Goal: Task Accomplishment & Management: Use online tool/utility

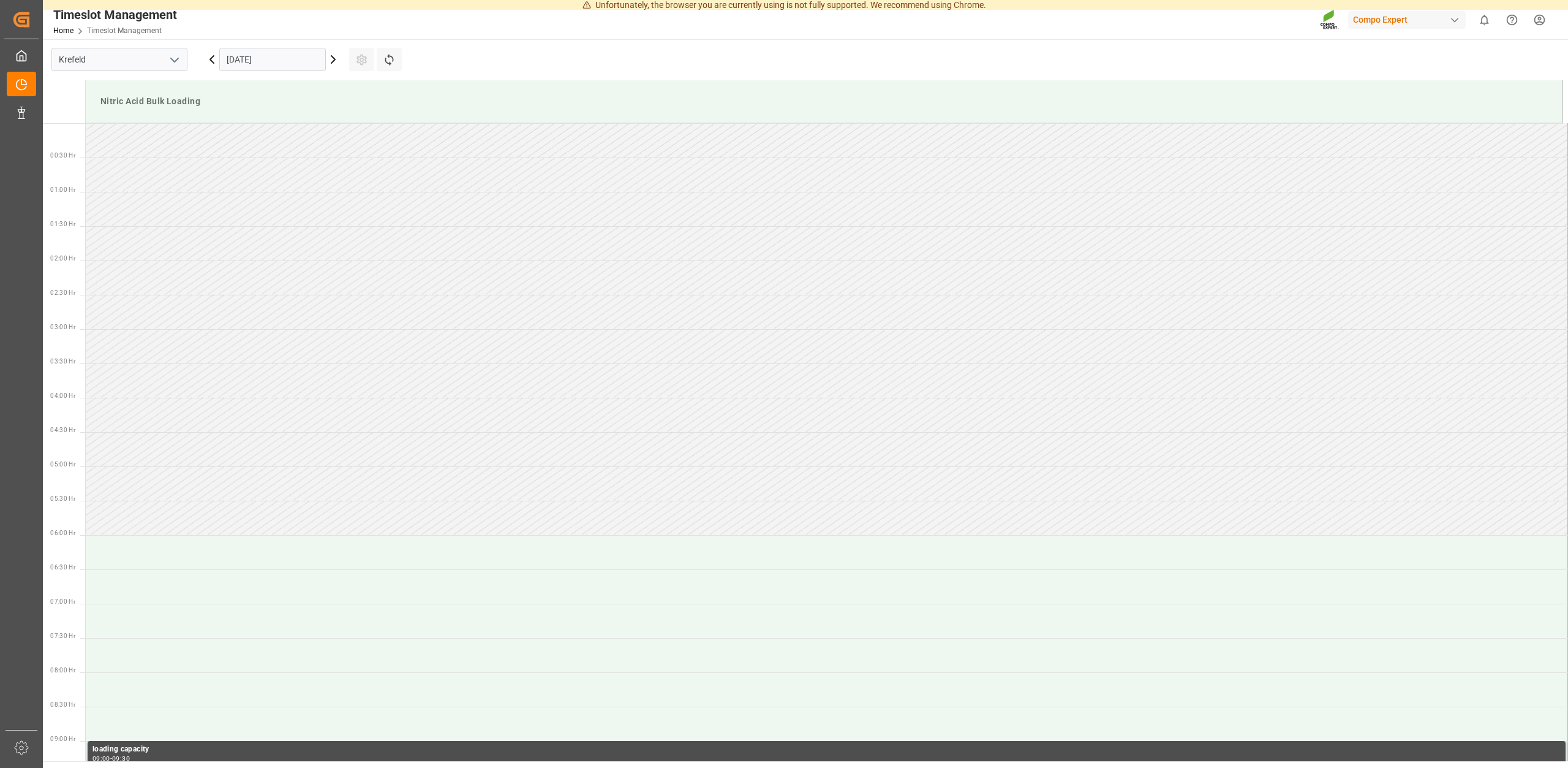
scroll to position [815, 0]
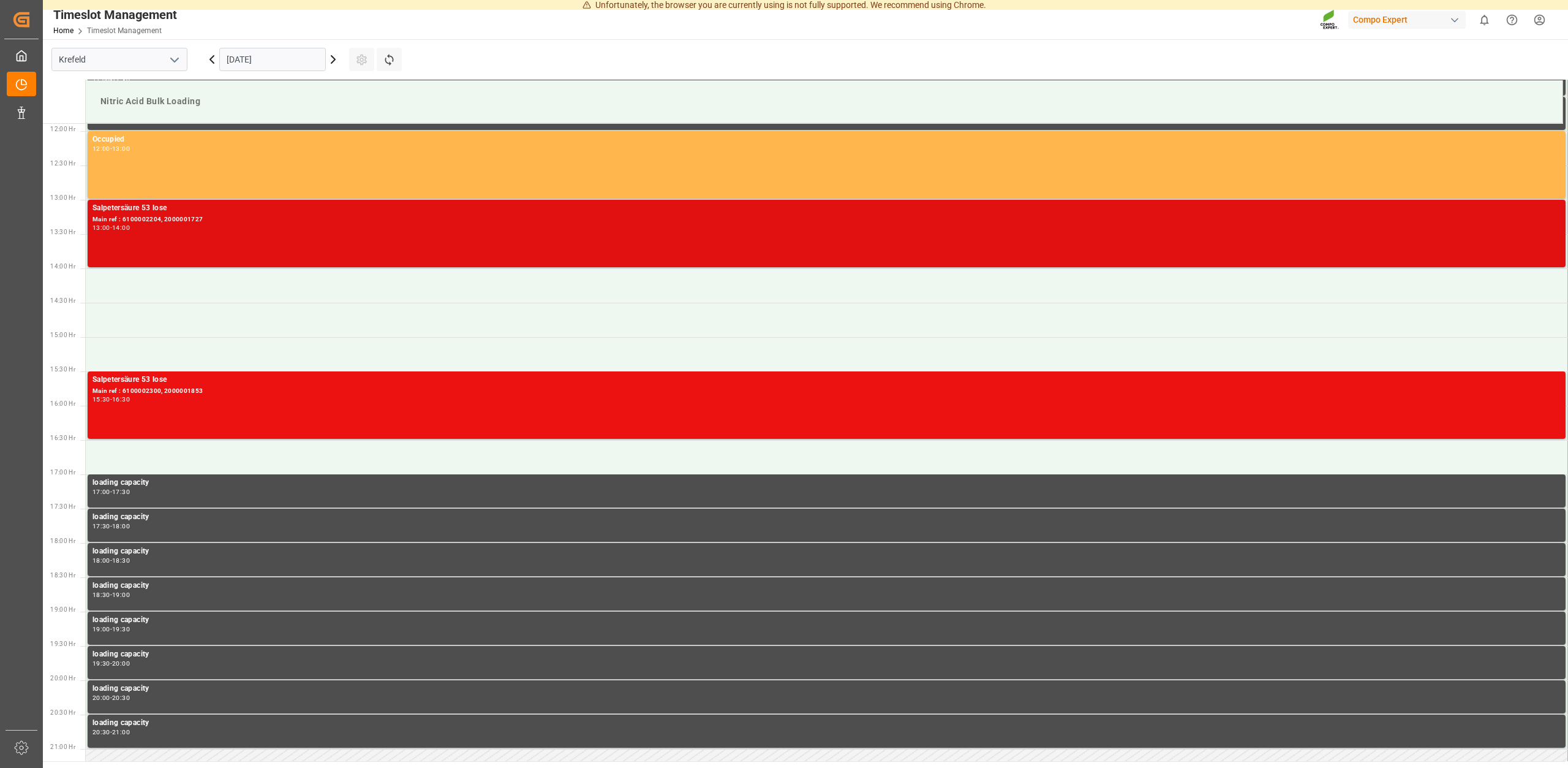
click at [151, 219] on div "Main ref : 6100002204, 2000001727" at bounding box center [826, 219] width 1468 height 11
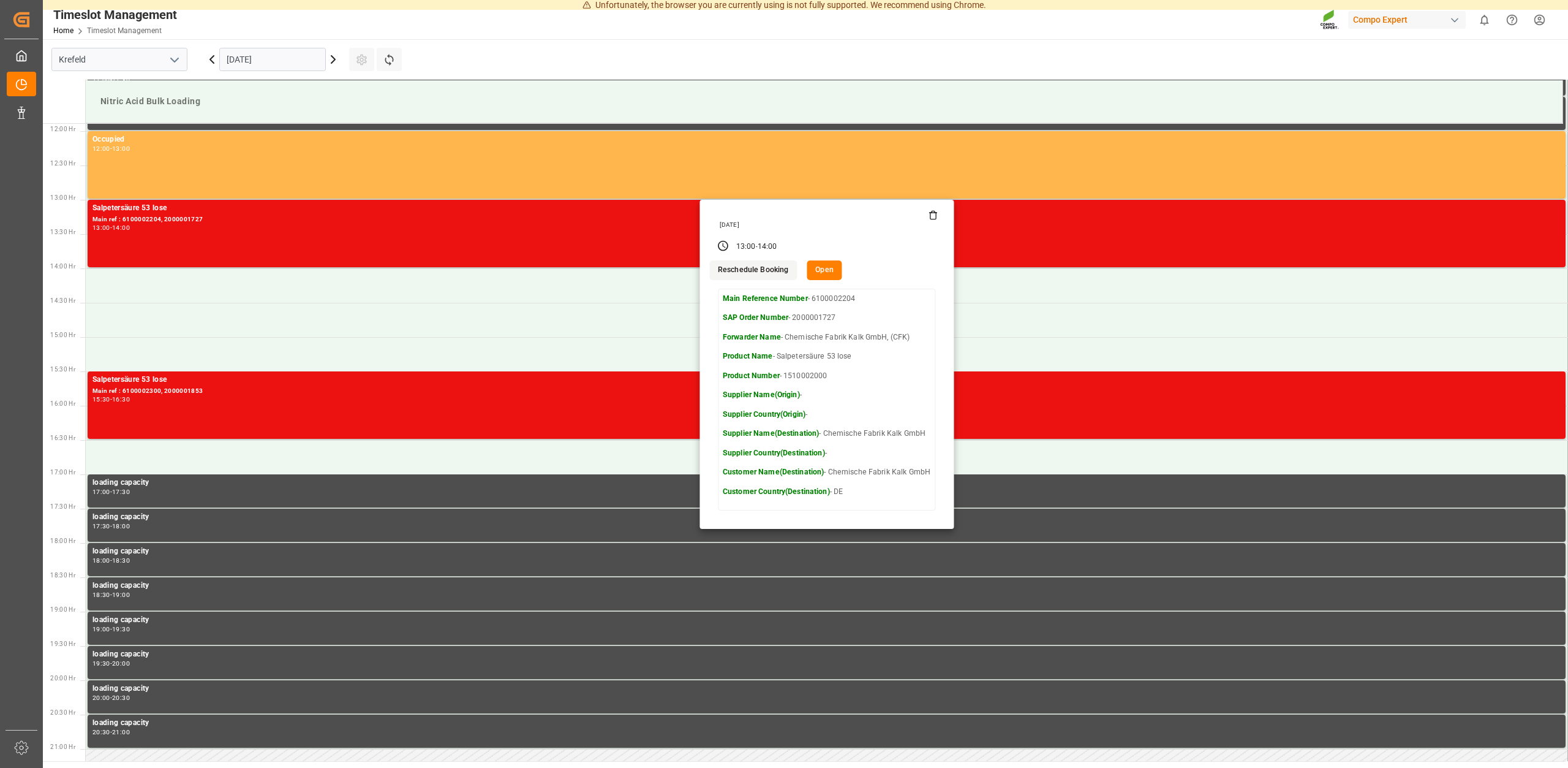
click at [933, 217] on icon at bounding box center [933, 215] width 10 height 10
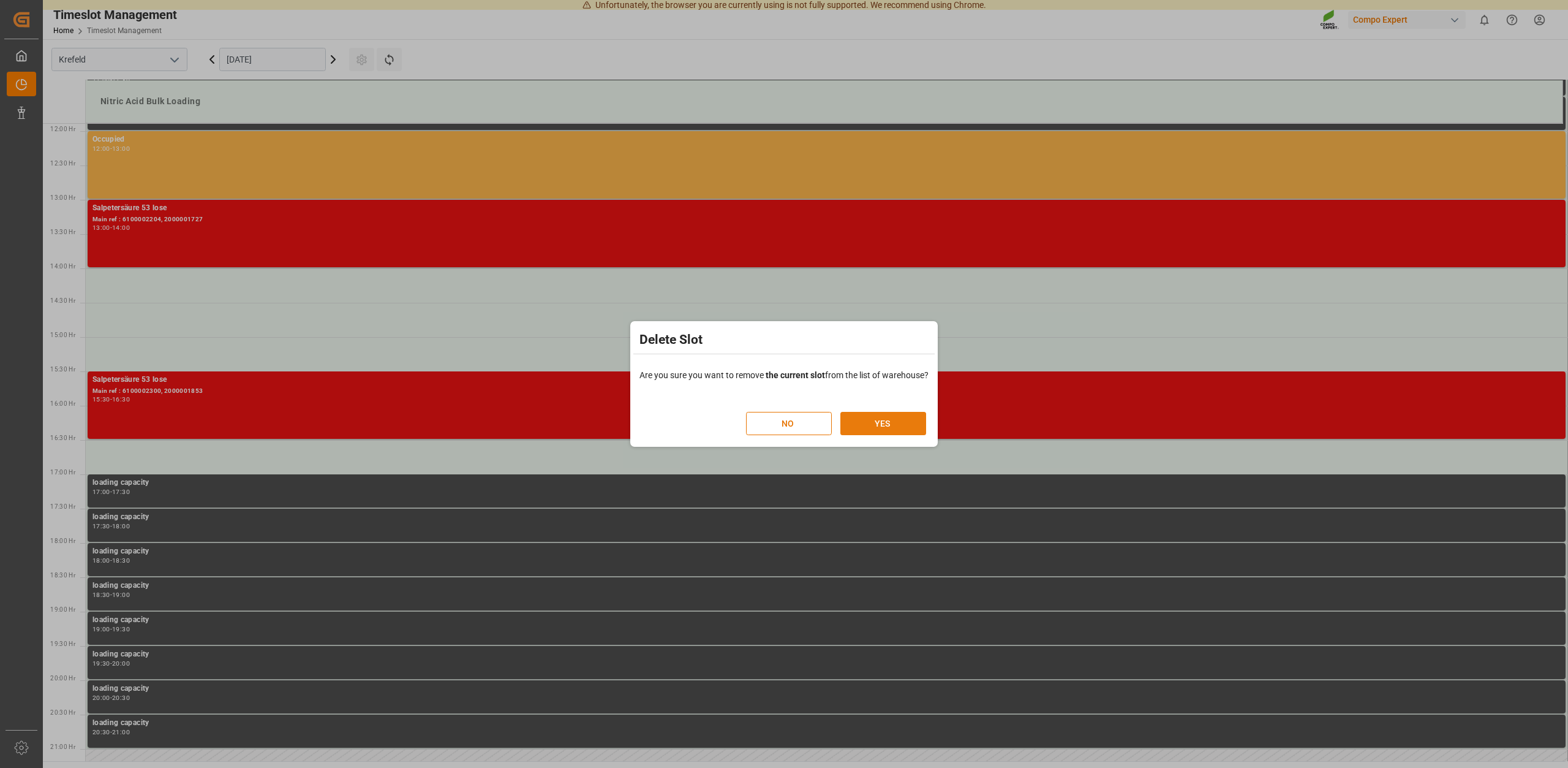
click at [887, 424] on button "YES" at bounding box center [883, 423] width 86 height 23
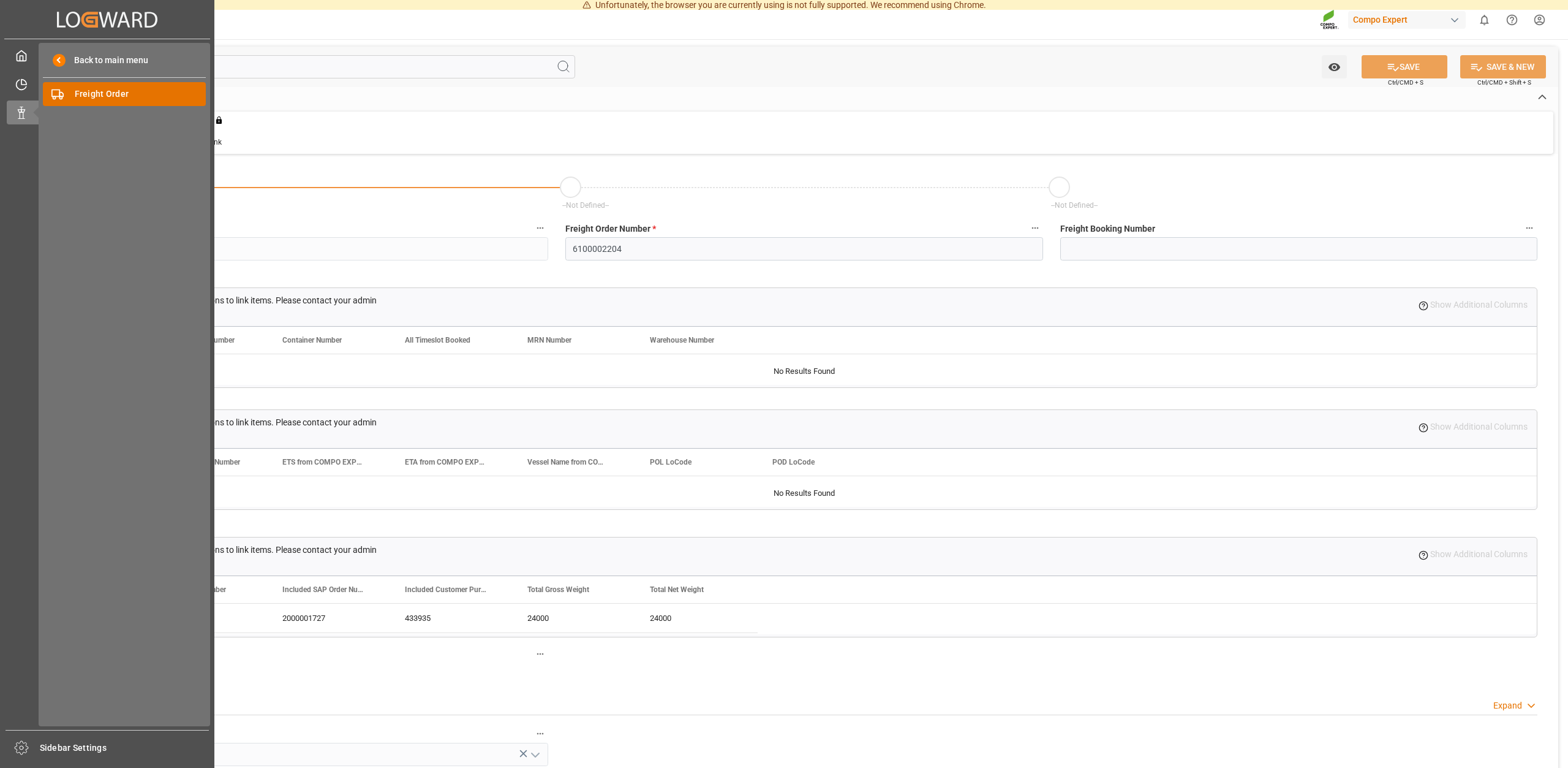
click at [117, 98] on span "Freight Order" at bounding box center [141, 94] width 132 height 13
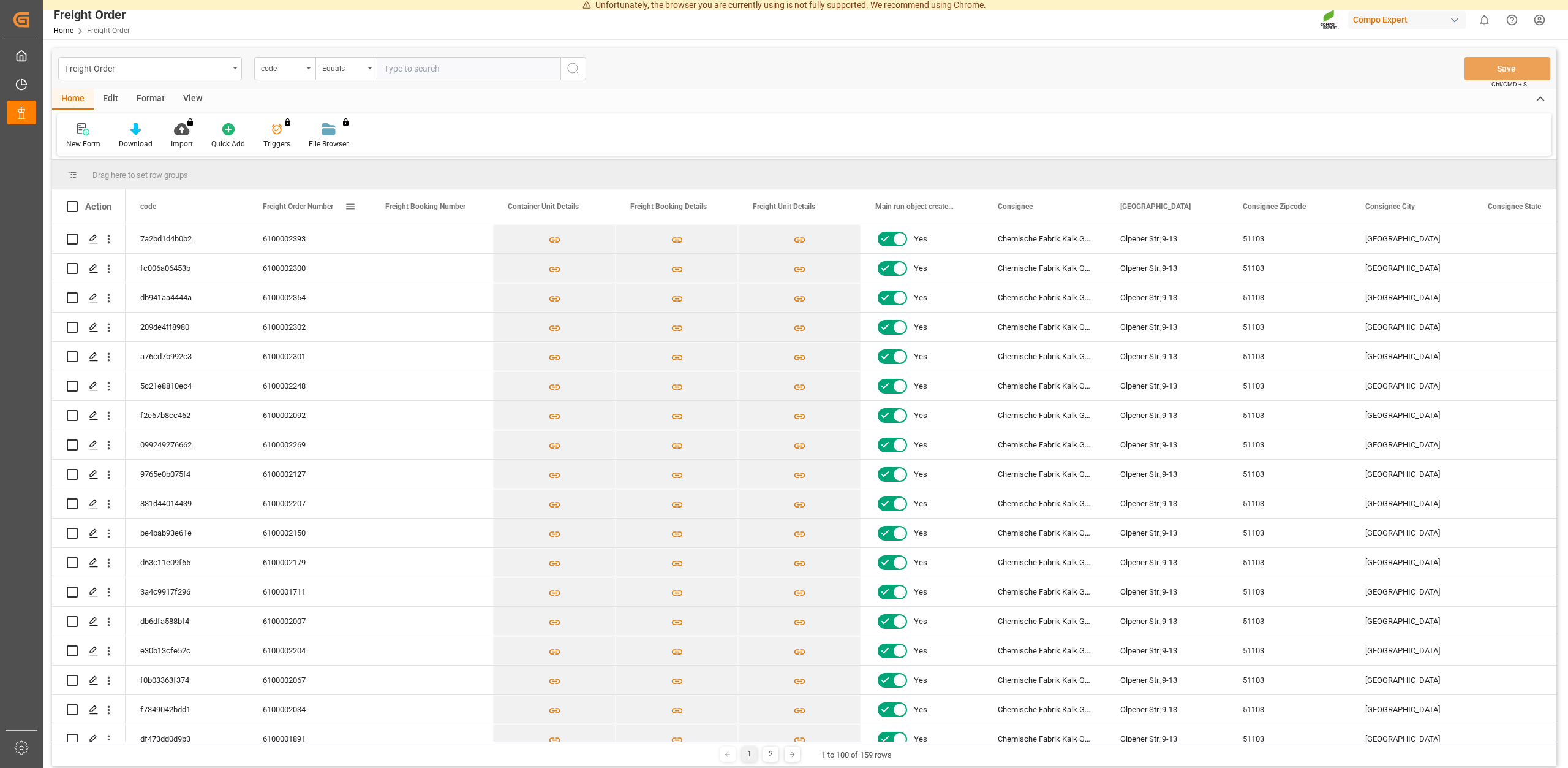
click at [267, 204] on span "Freight Order Number" at bounding box center [298, 207] width 71 height 8
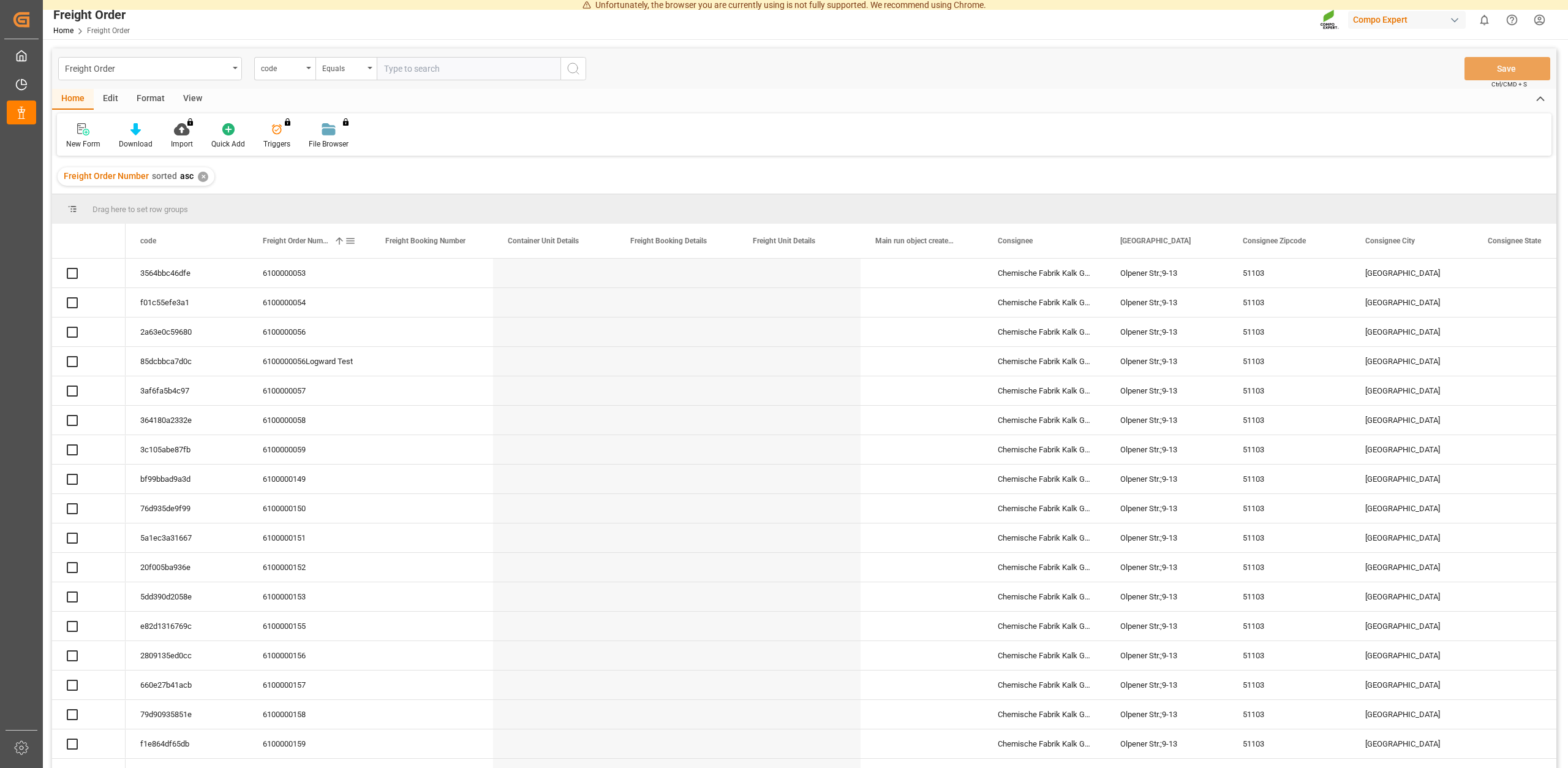
click at [299, 235] on div "Freight Order Number 1" at bounding box center [304, 241] width 82 height 34
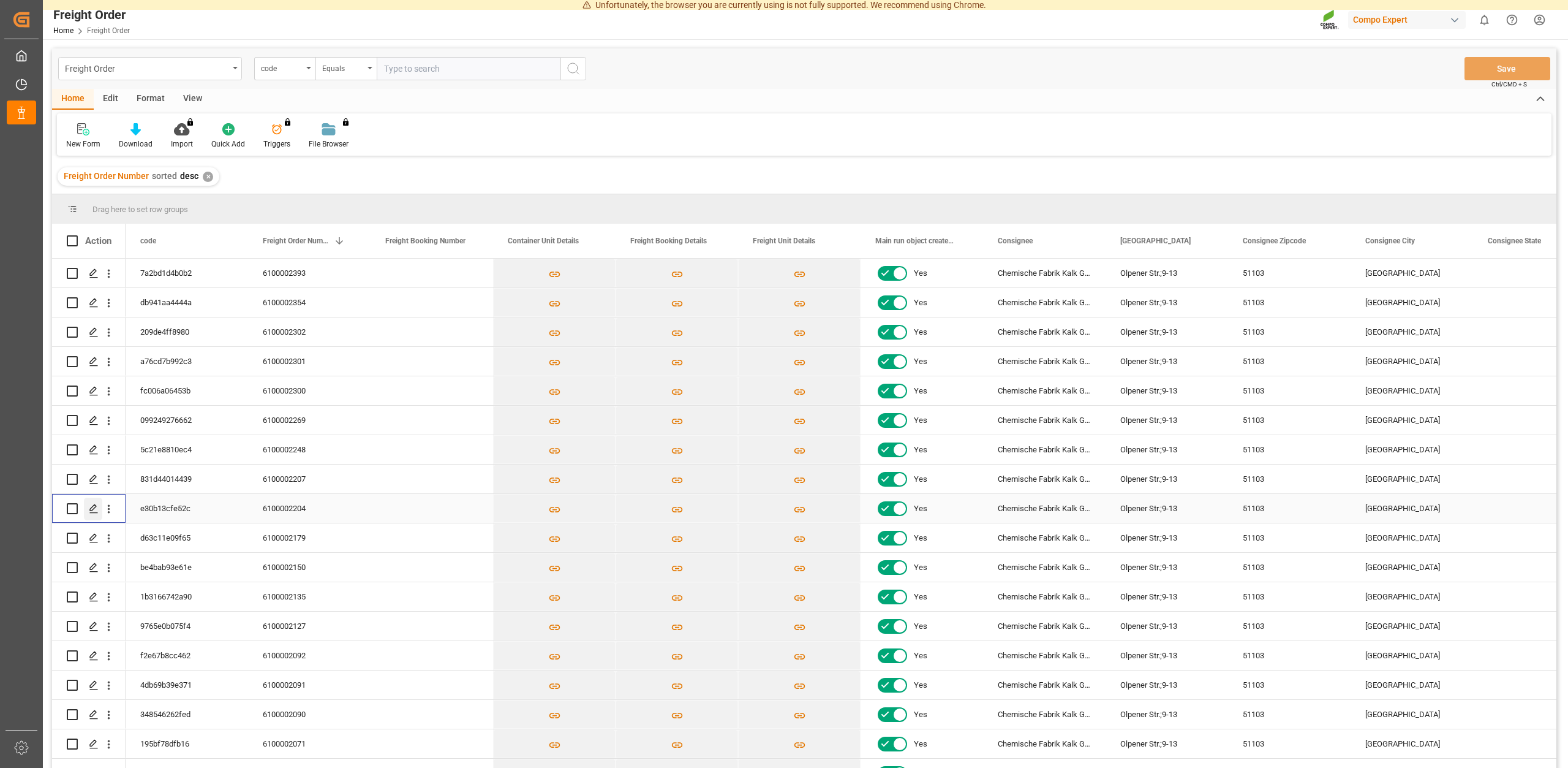
click at [92, 509] on icon "Press SPACE to select this row." at bounding box center [94, 509] width 10 height 10
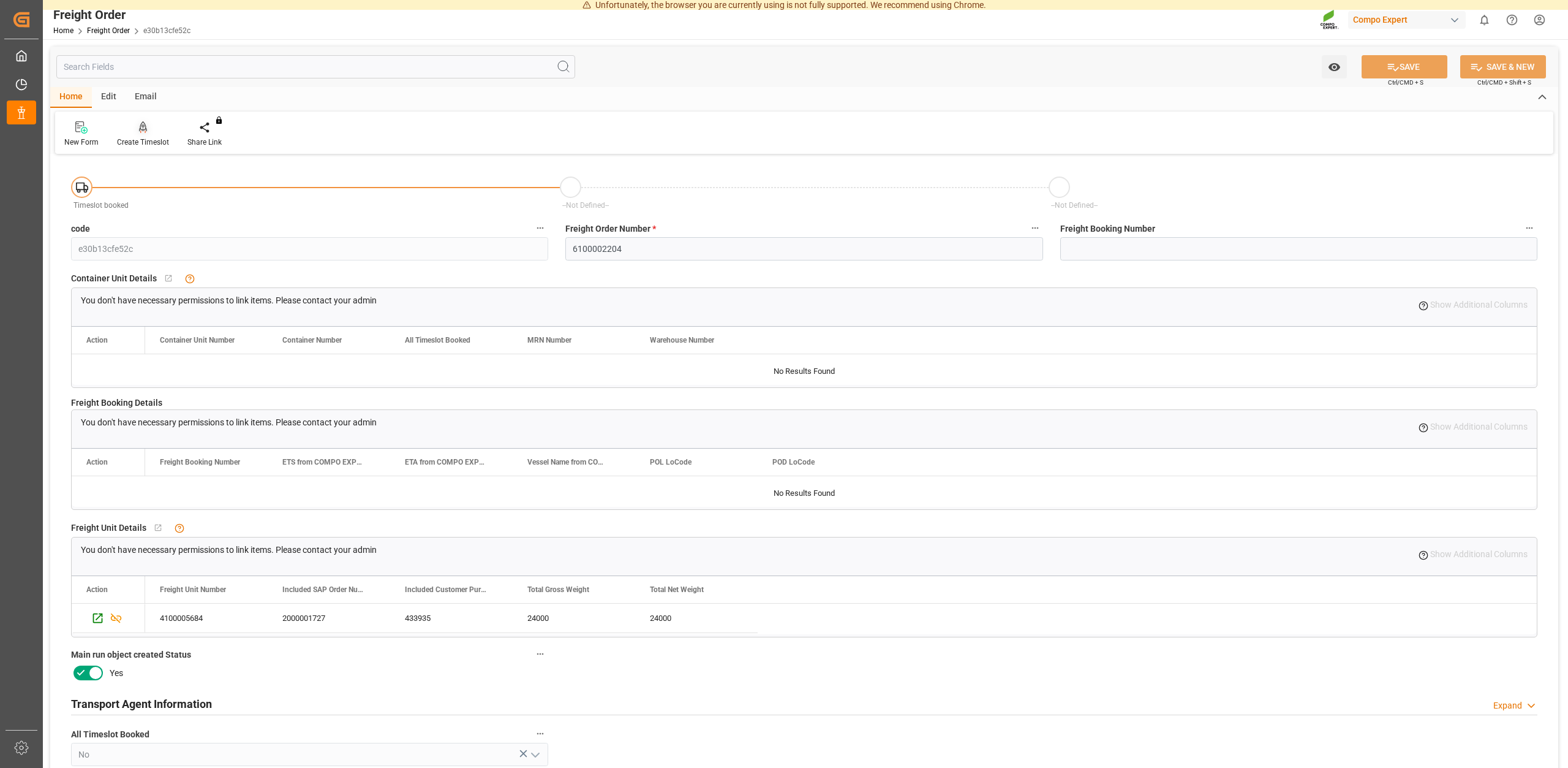
click at [145, 144] on div "Create Timeslot" at bounding box center [143, 142] width 52 height 11
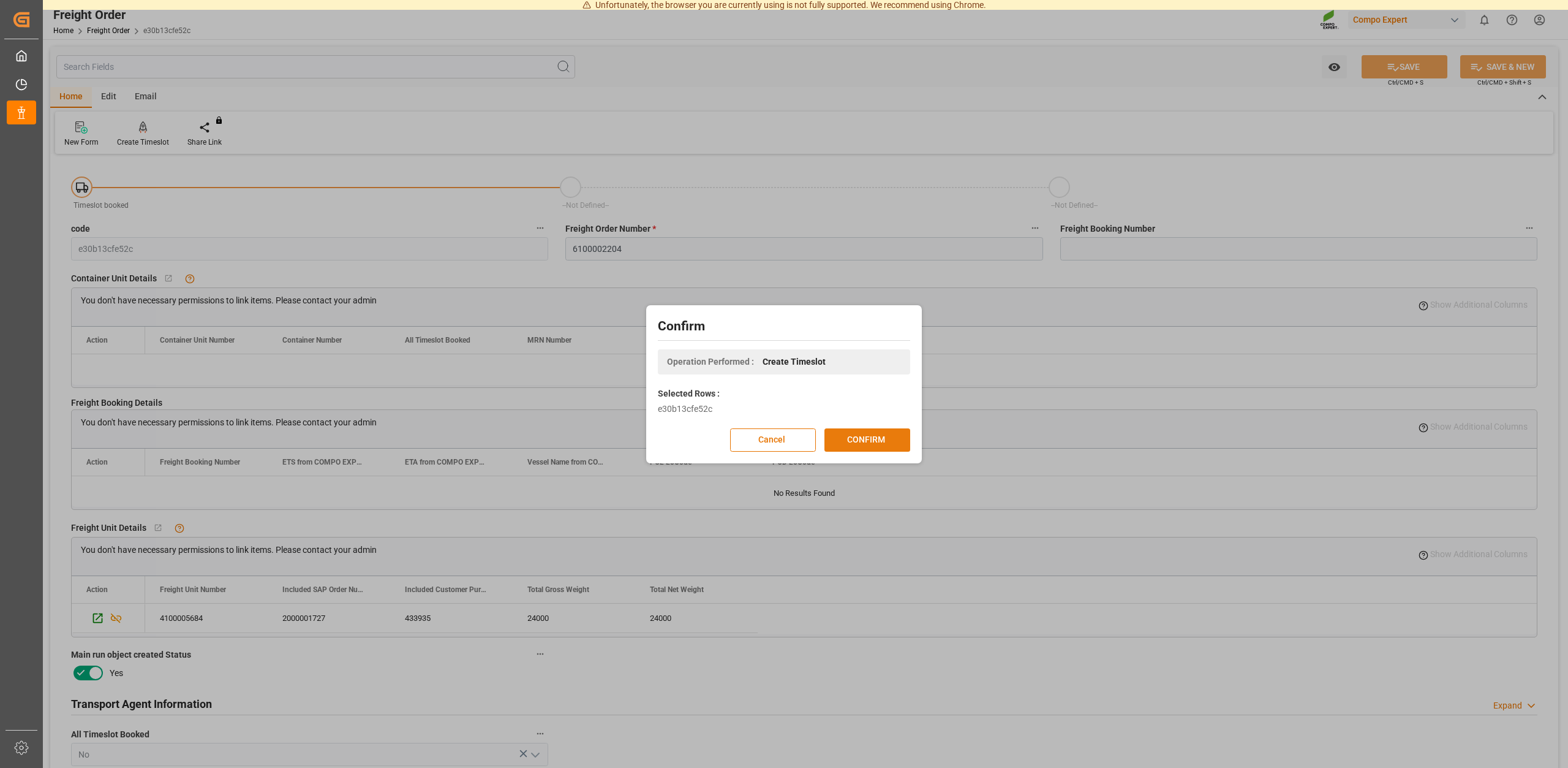
click at [870, 440] on button "CONFIRM" at bounding box center [867, 440] width 86 height 23
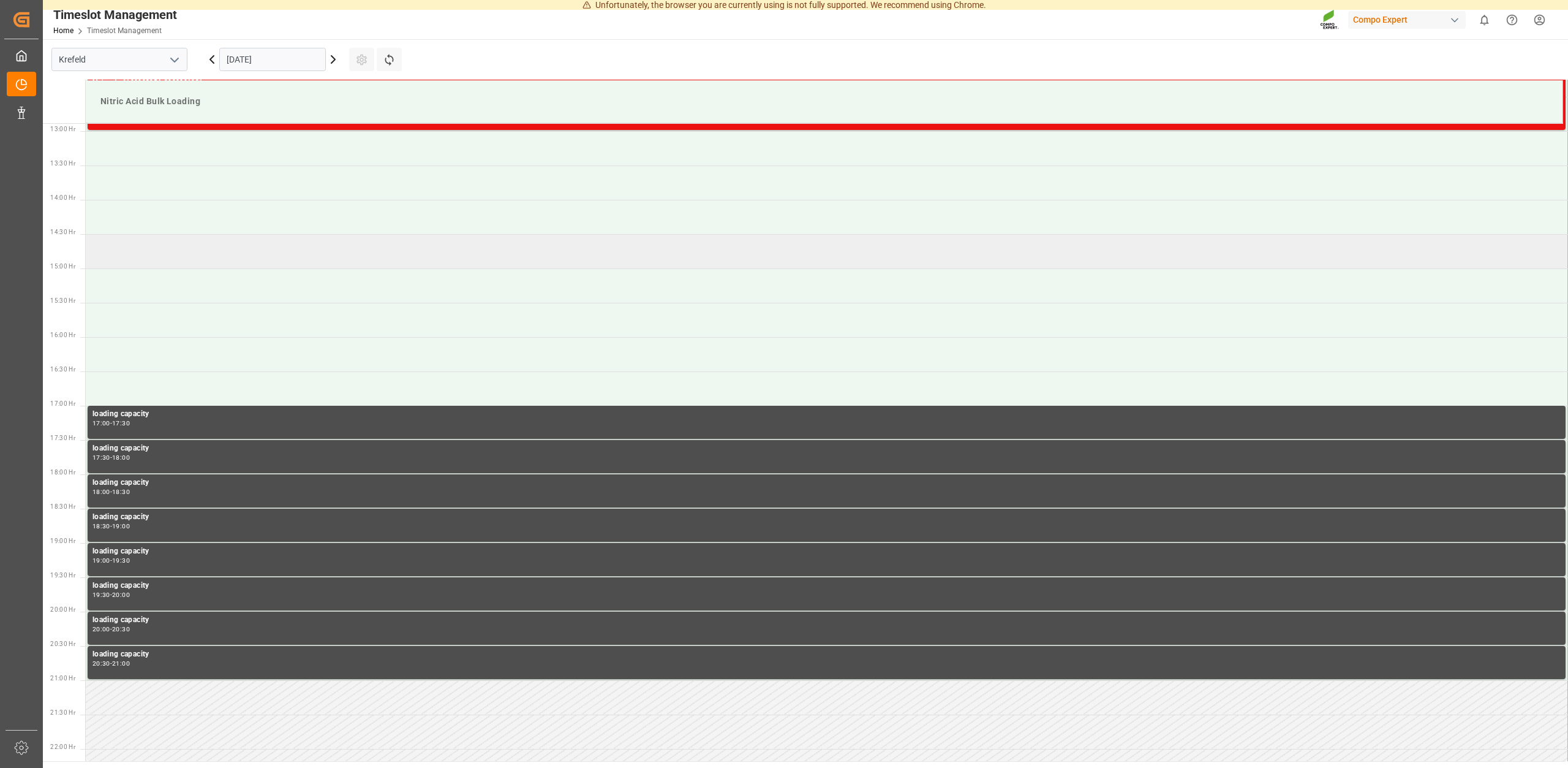
scroll to position [697, 0]
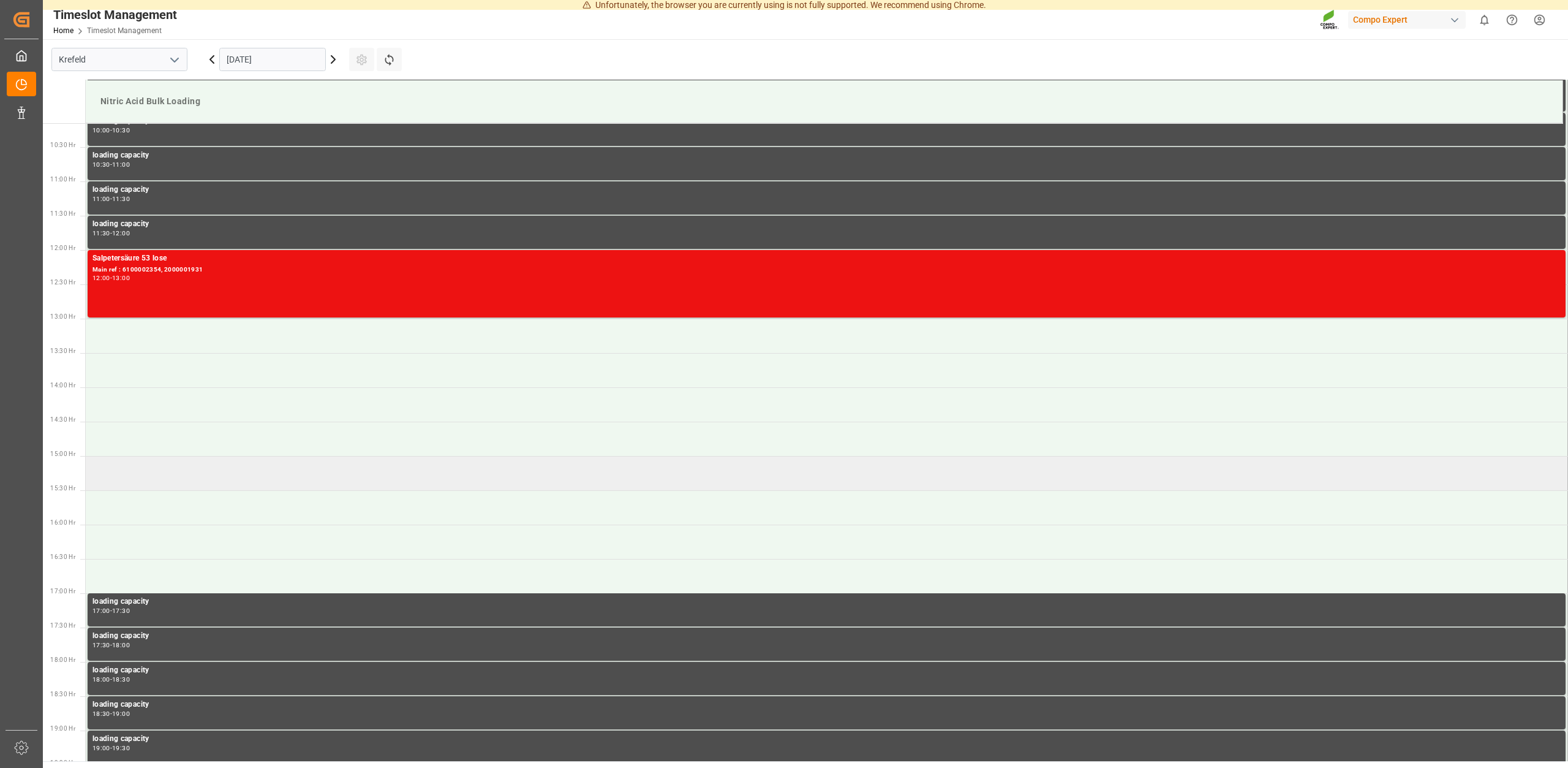
click at [124, 477] on td at bounding box center [826, 473] width 1482 height 34
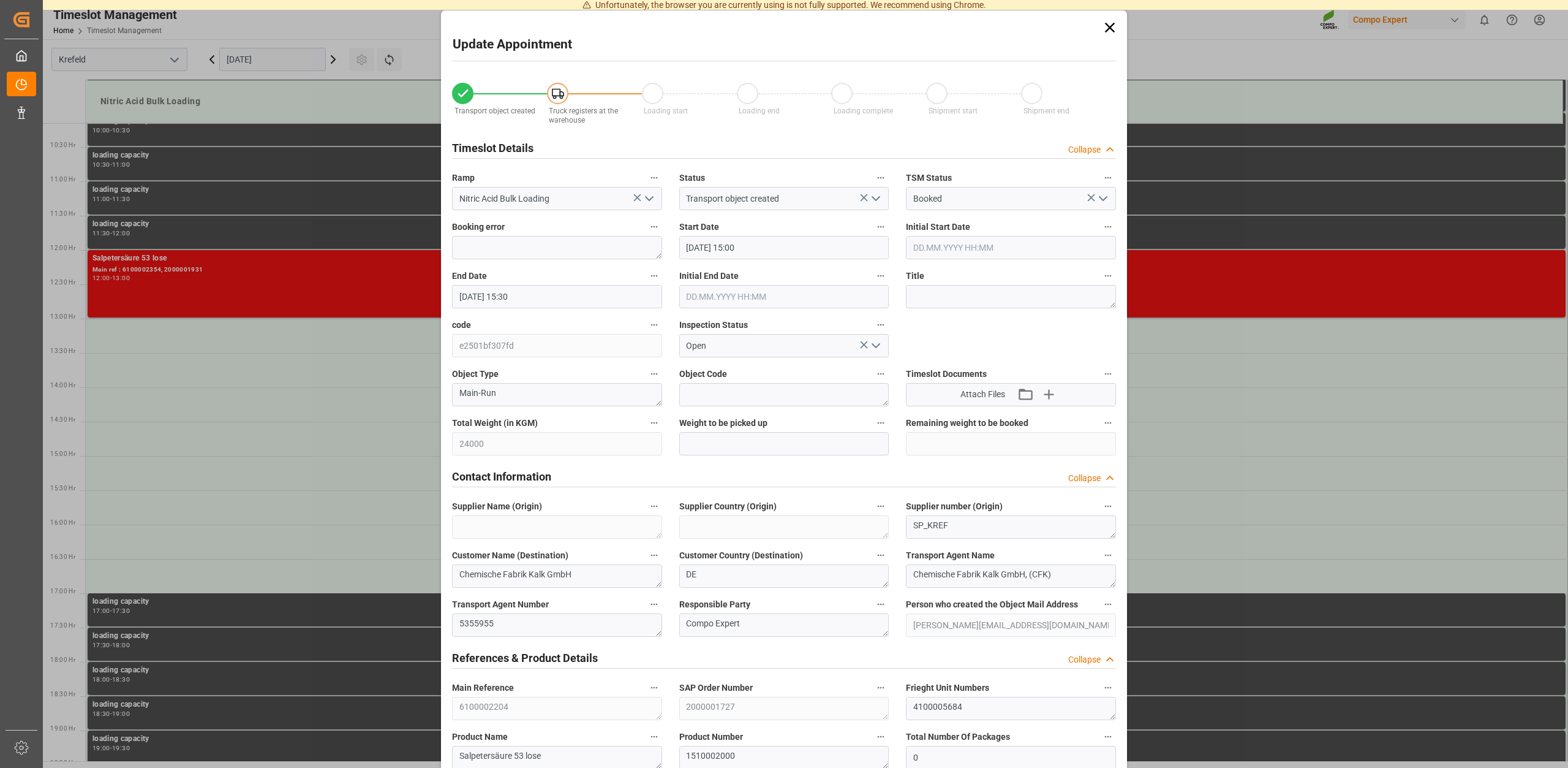
drag, startPoint x: 1102, startPoint y: 28, endPoint x: 1111, endPoint y: 28, distance: 9.0
click at [1106, 28] on icon at bounding box center [1110, 28] width 17 height 17
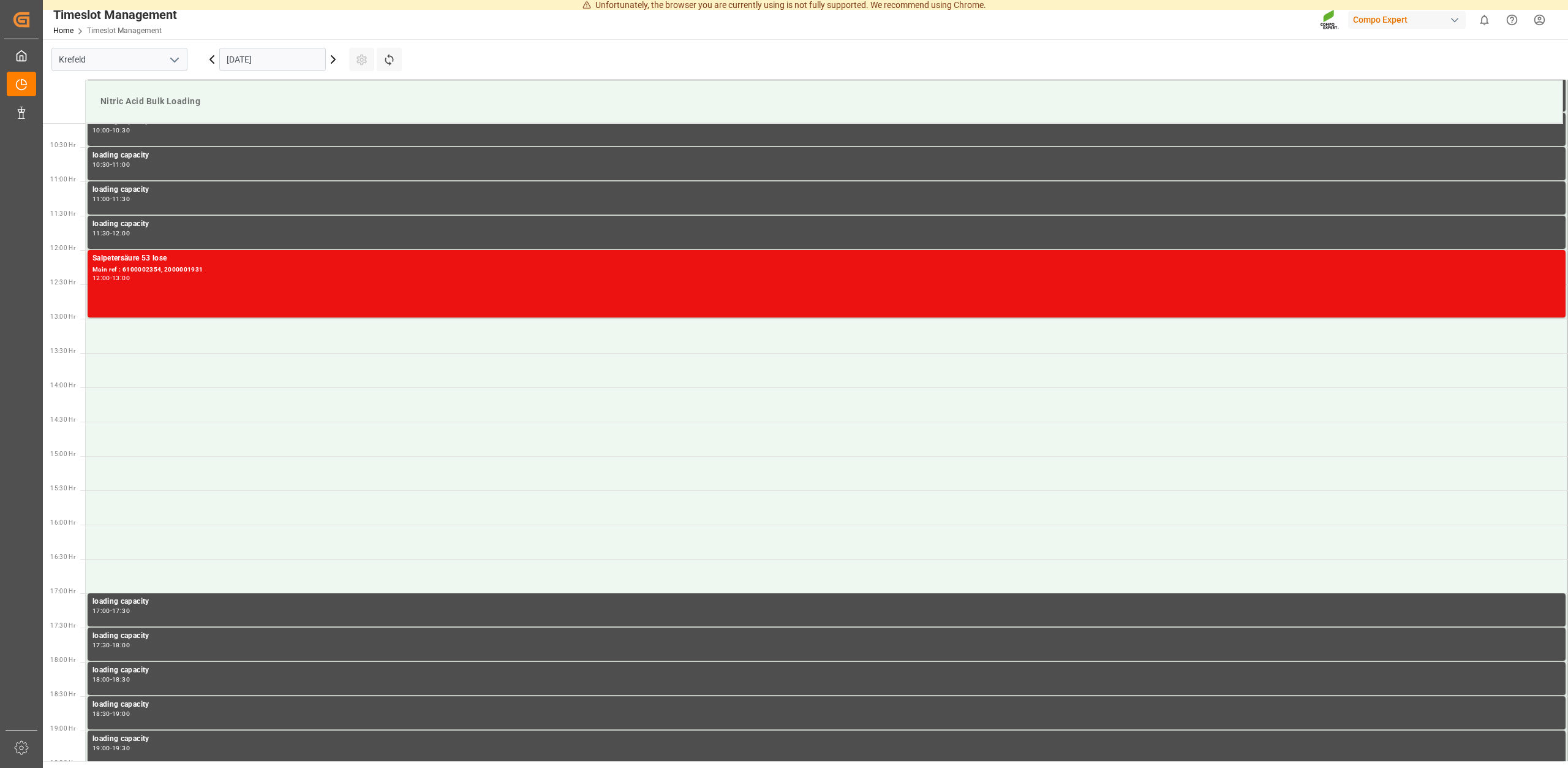
click at [330, 57] on icon at bounding box center [333, 59] width 15 height 15
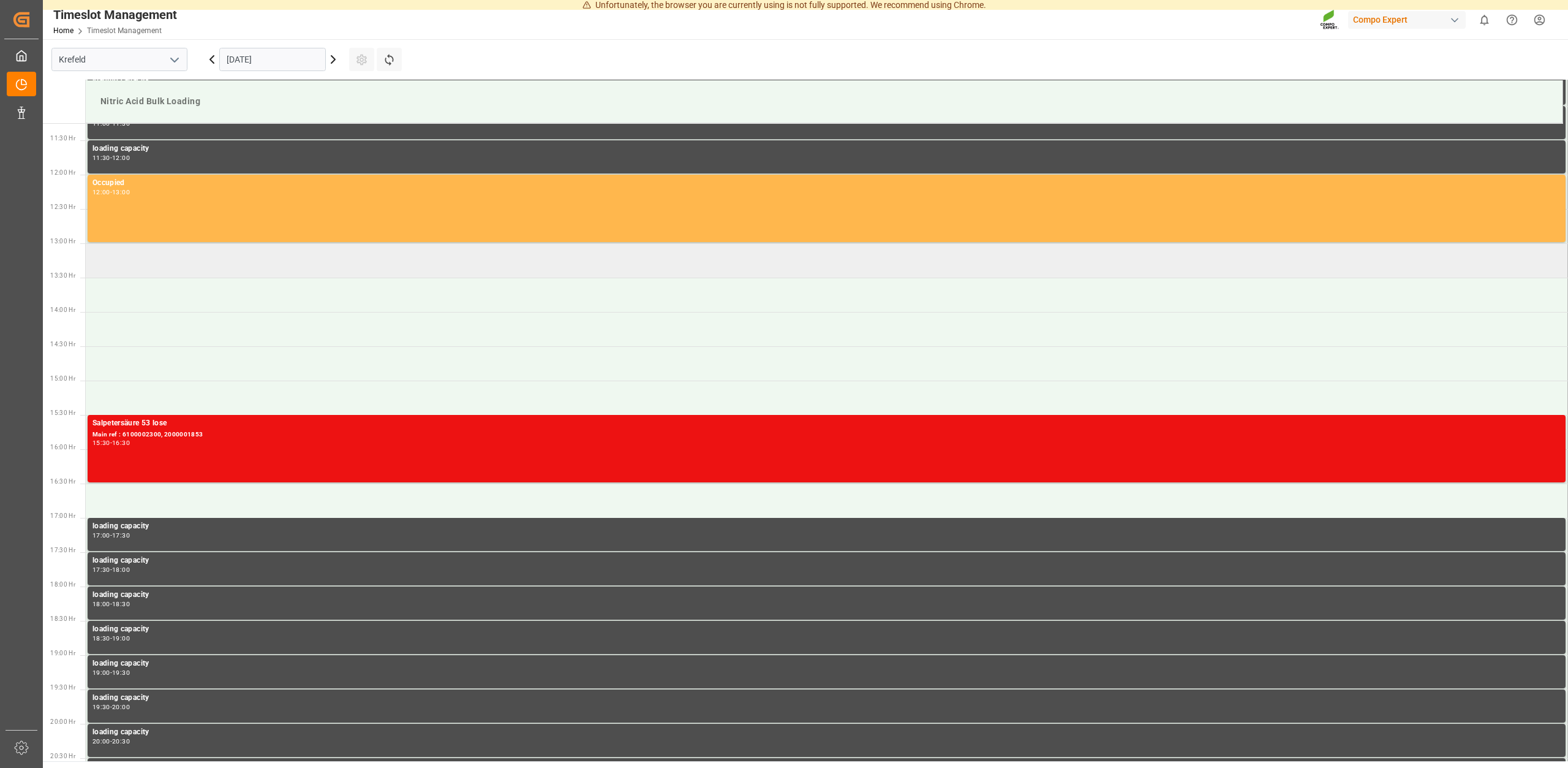
scroll to position [760, 0]
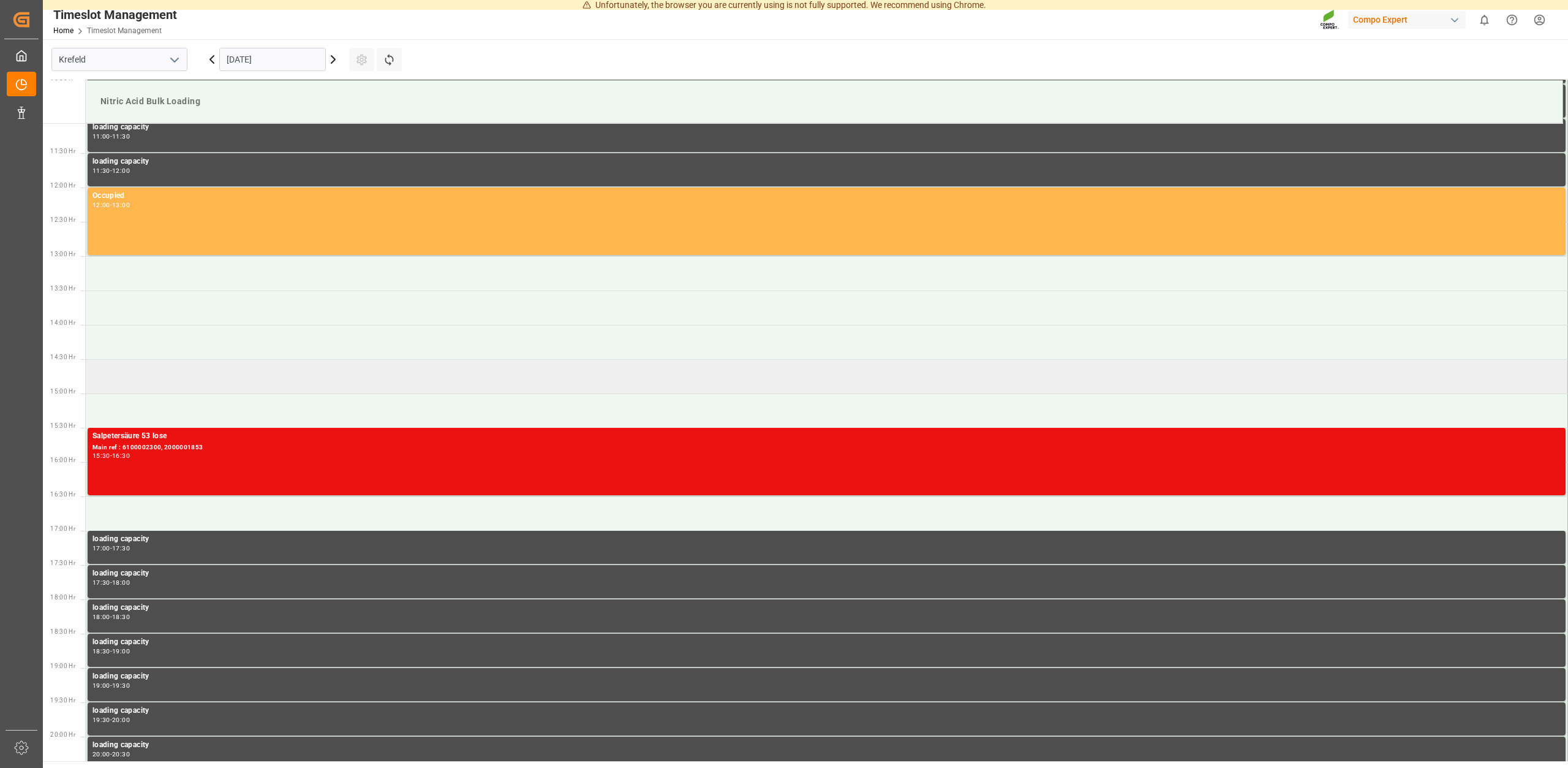
click at [134, 380] on td at bounding box center [826, 376] width 1482 height 34
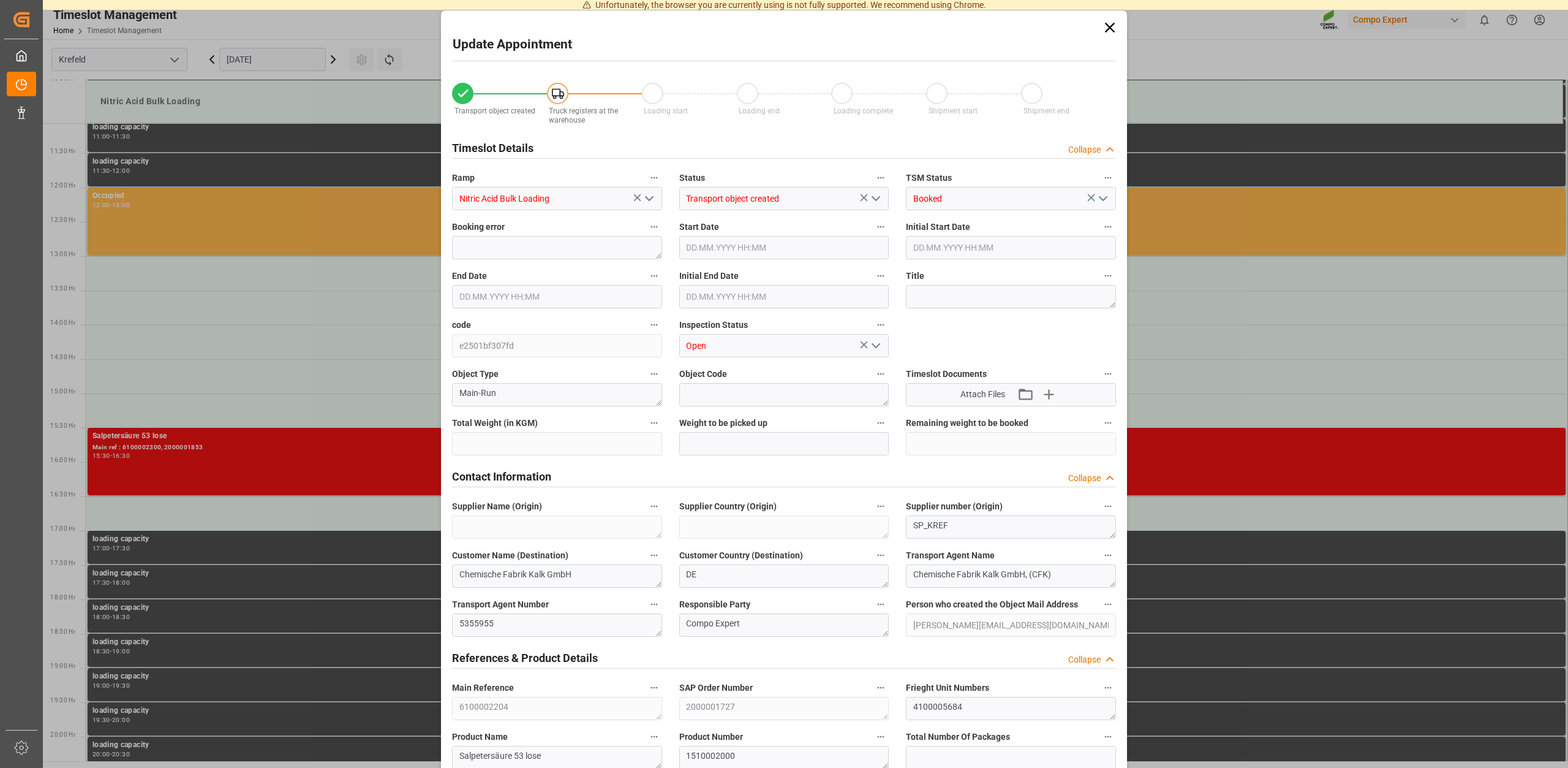
type input "09.10.2025 14:30"
type input "09.10.2025 15:00"
type input "24000"
type input "0"
type input "24.09.2025 10:43"
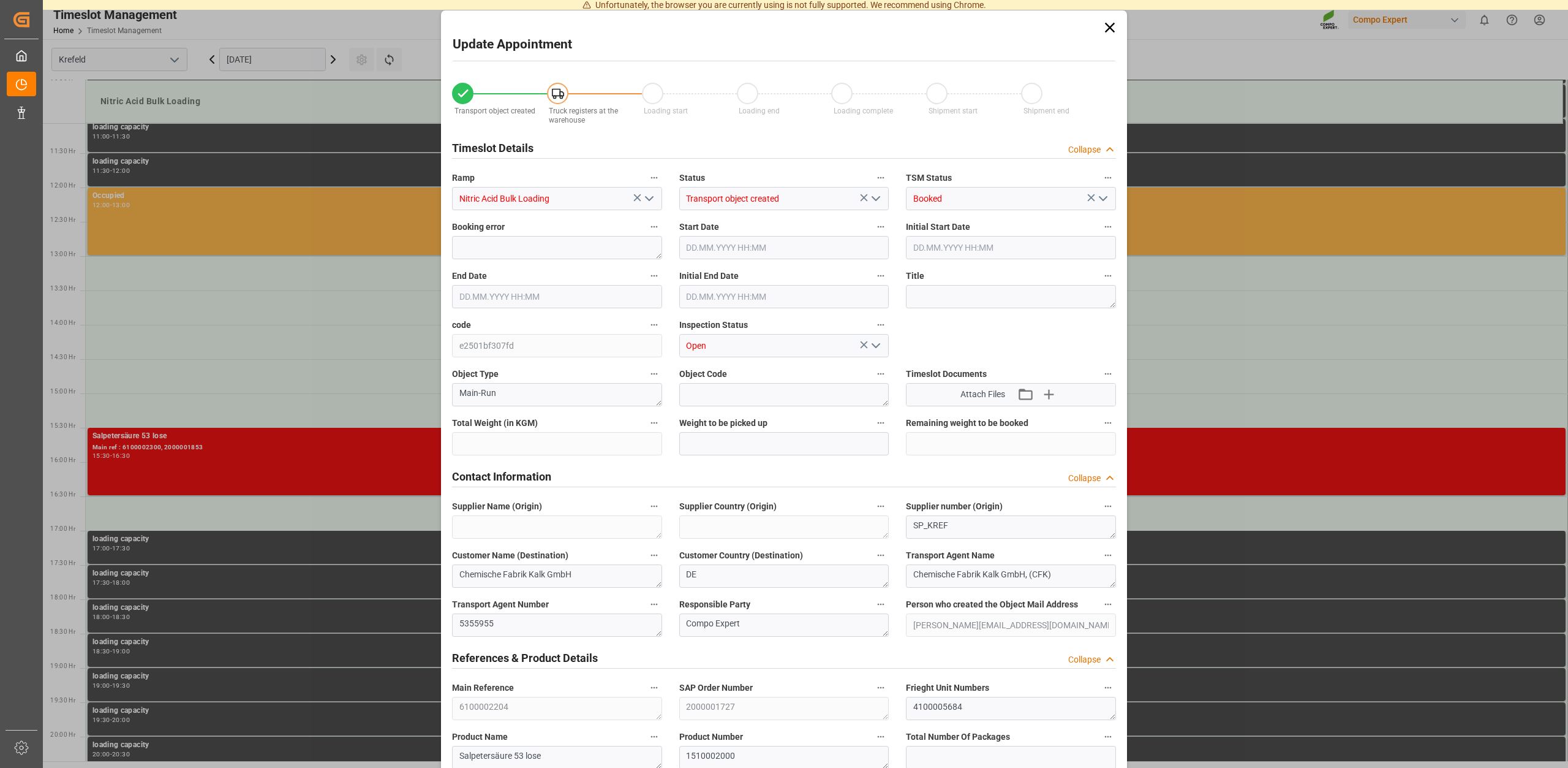
type input "08.10.2025 12:07"
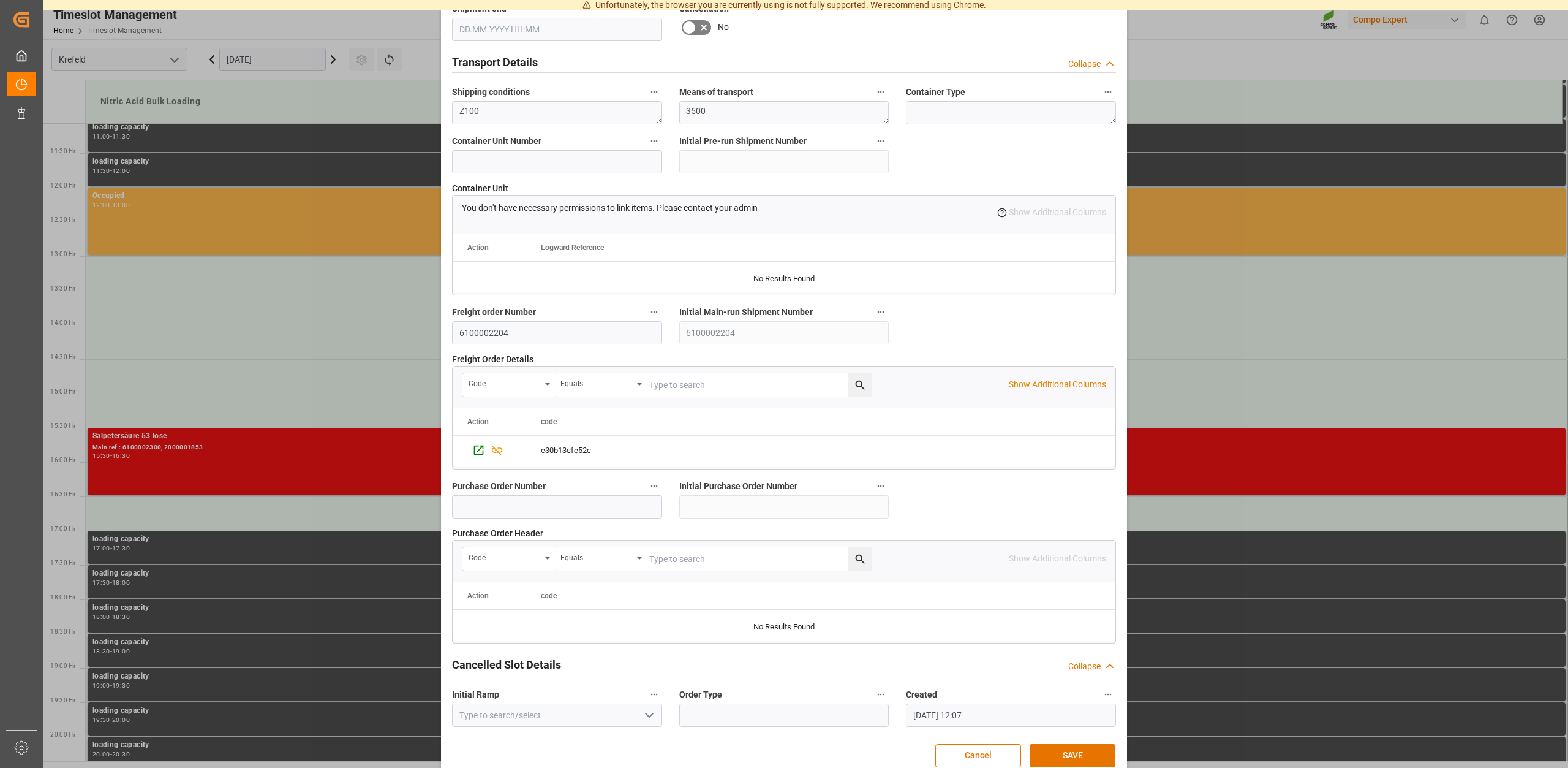
scroll to position [930, 0]
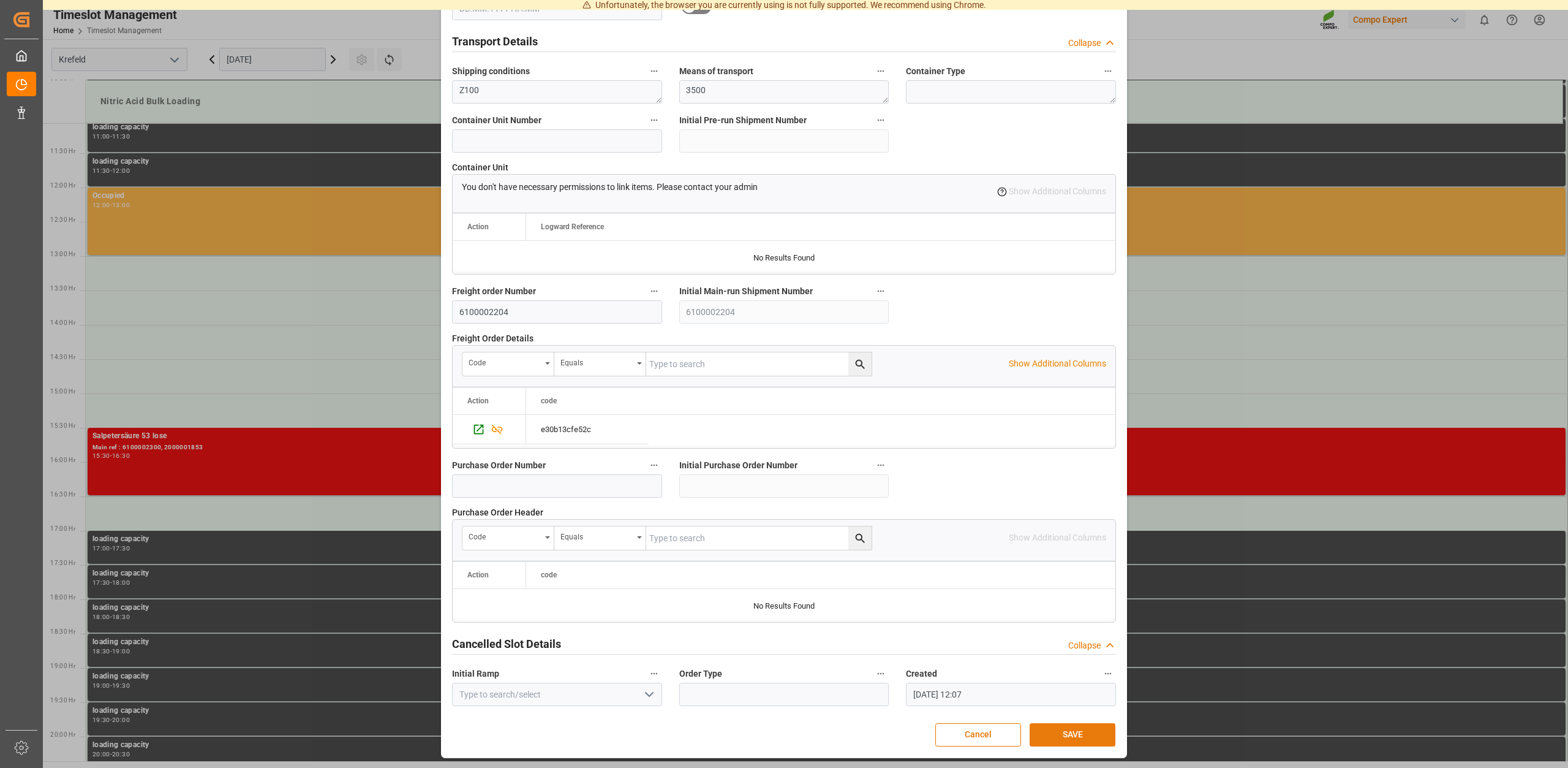
click at [1085, 735] on button "SAVE" at bounding box center [1072, 735] width 86 height 23
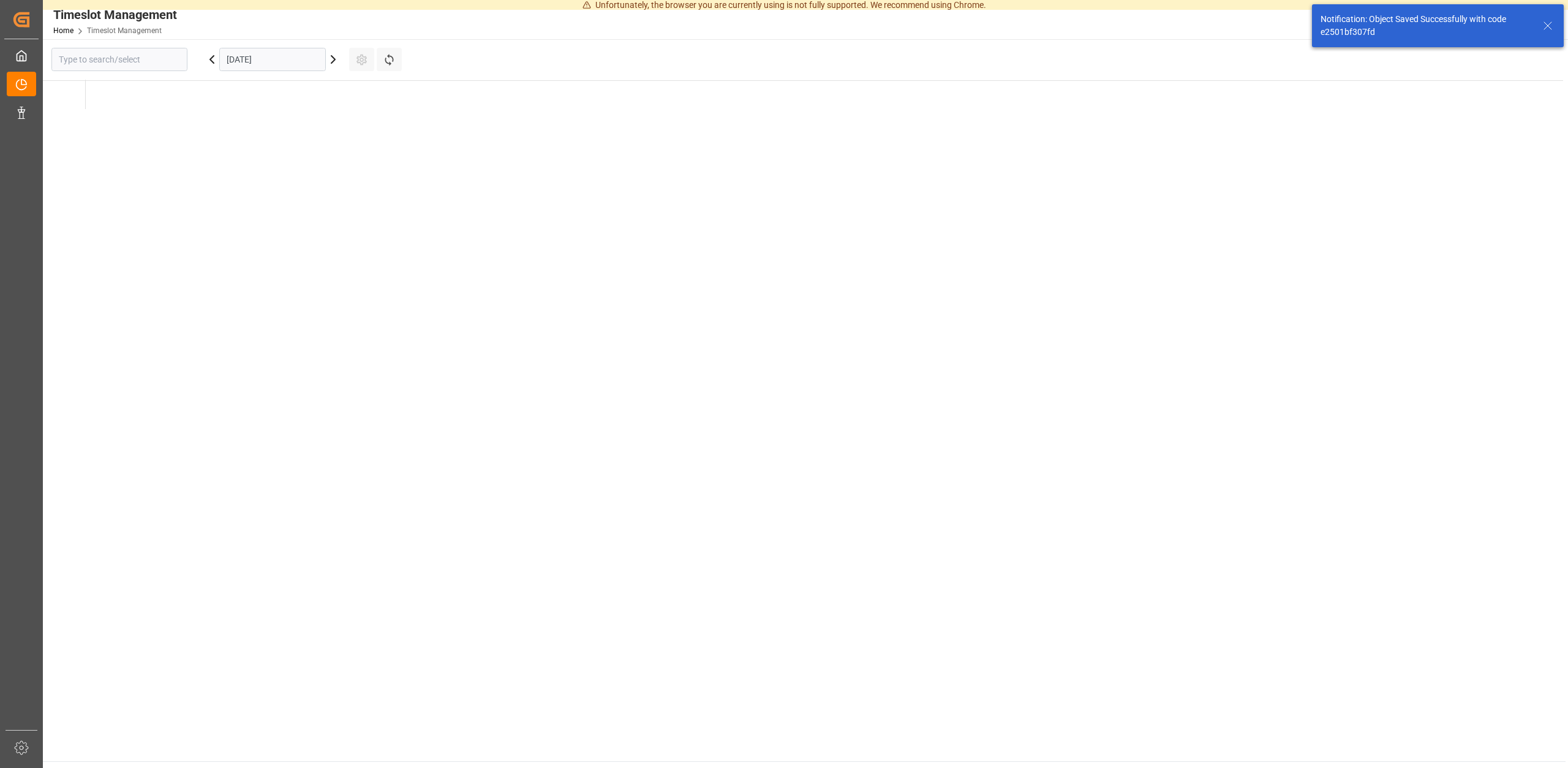
type input "Krefeld"
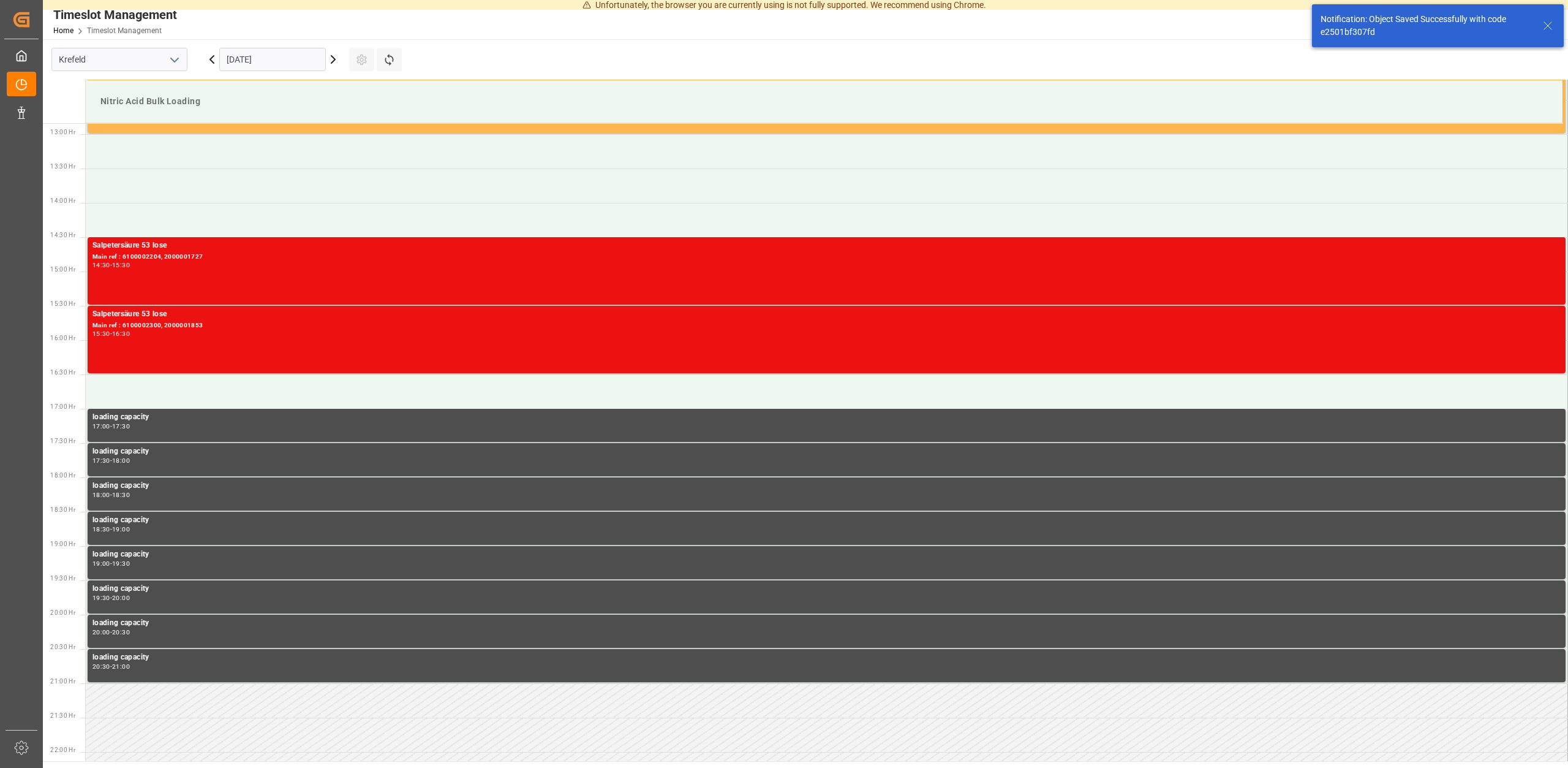
scroll to position [884, 0]
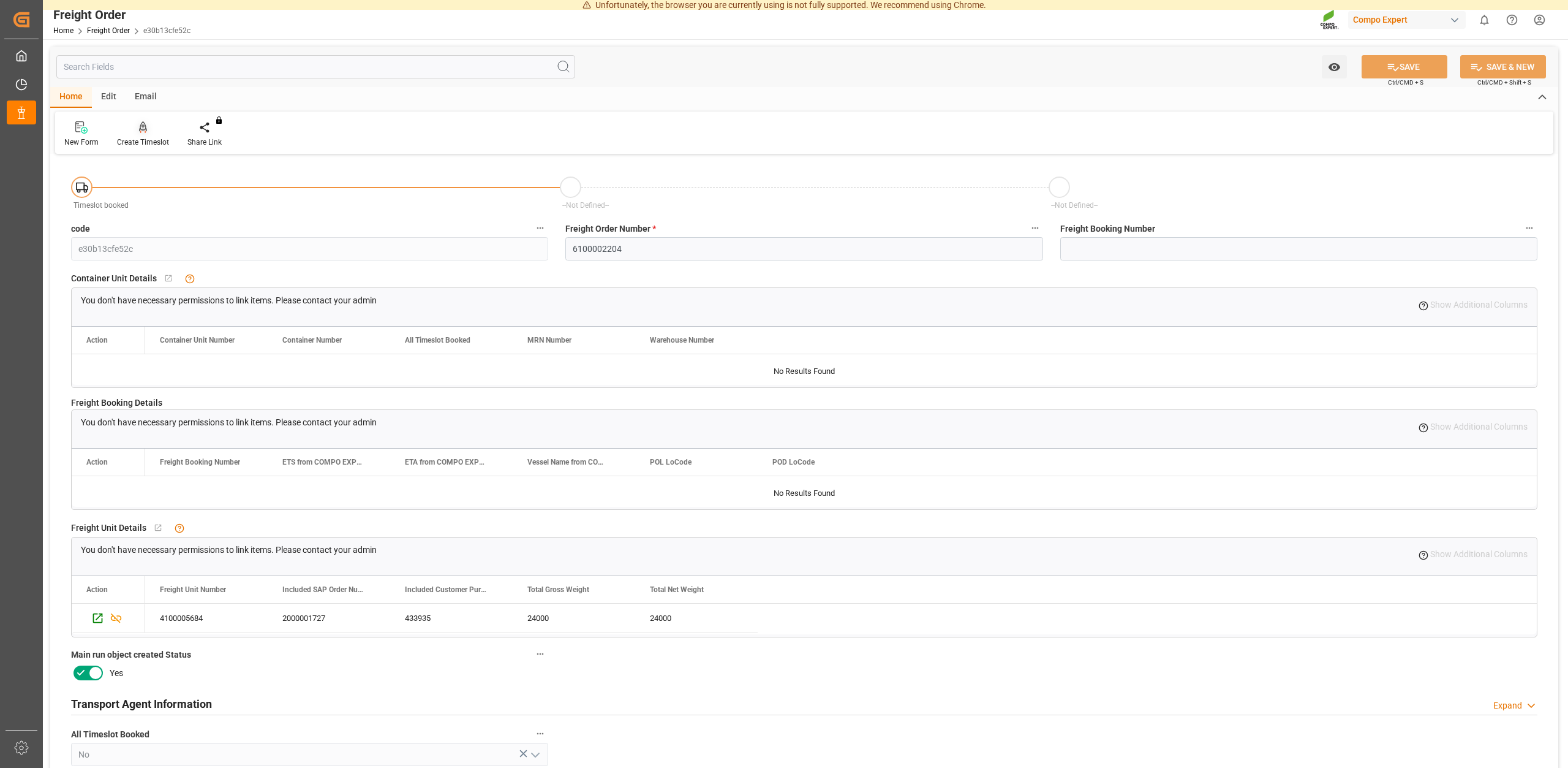
click at [154, 146] on div "Create Timeslot" at bounding box center [143, 142] width 52 height 11
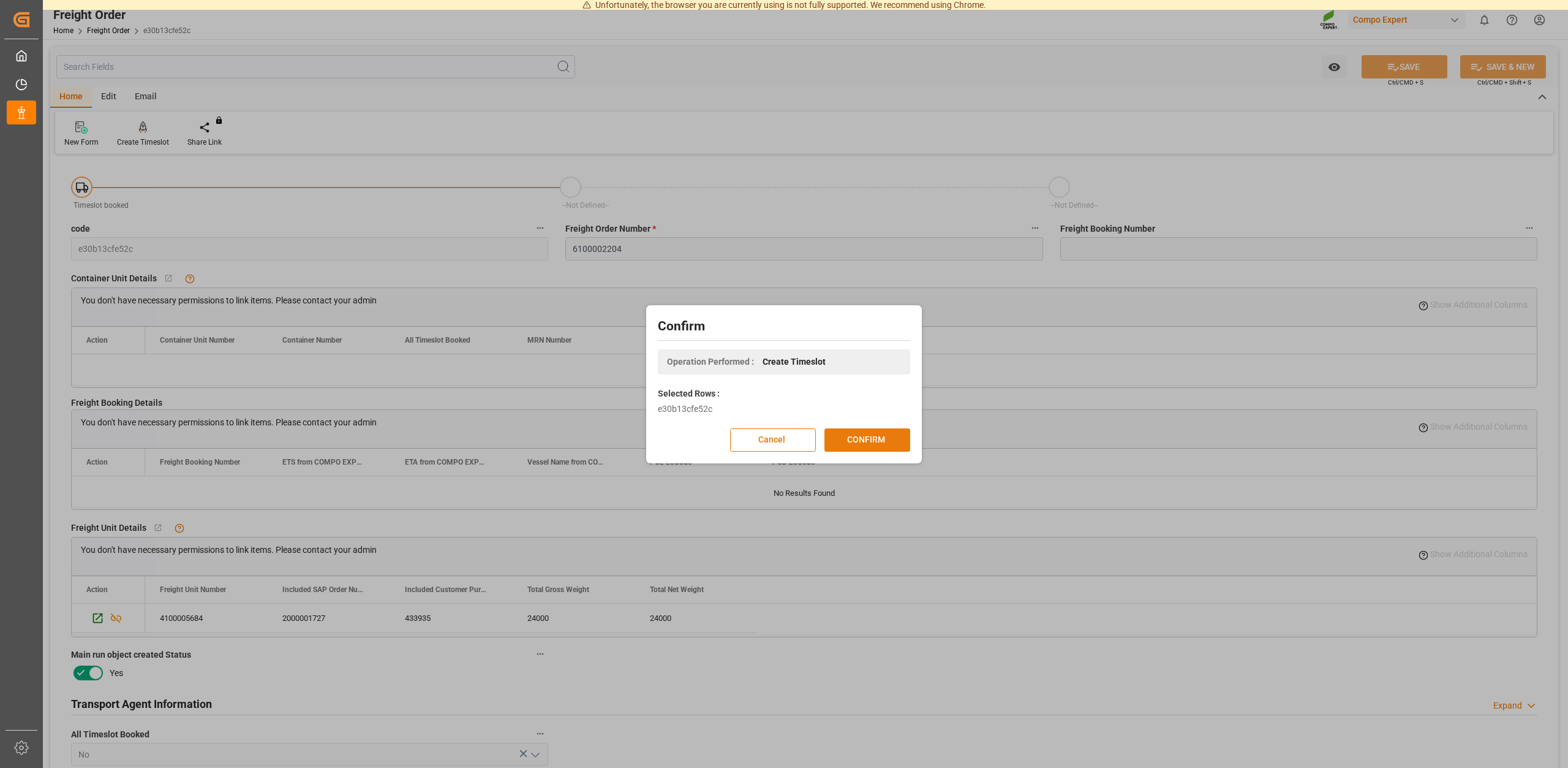
click at [872, 435] on button "CONFIRM" at bounding box center [867, 440] width 86 height 23
click at [906, 99] on div "Confirm Operation Performed : Create Timeslot Selected Rows : e30b13cfe52c Canc…" at bounding box center [784, 384] width 1568 height 768
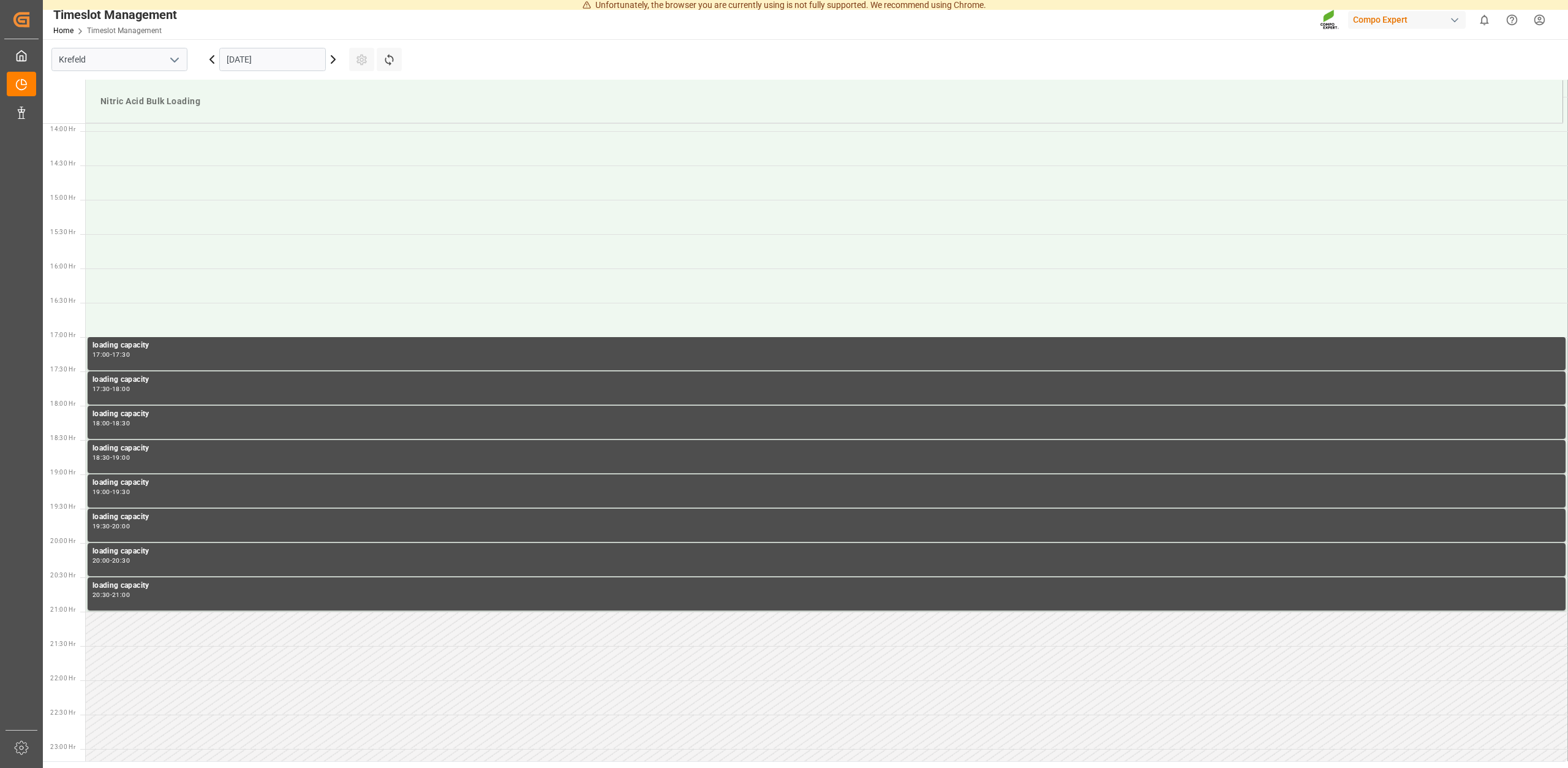
scroll to position [641, 0]
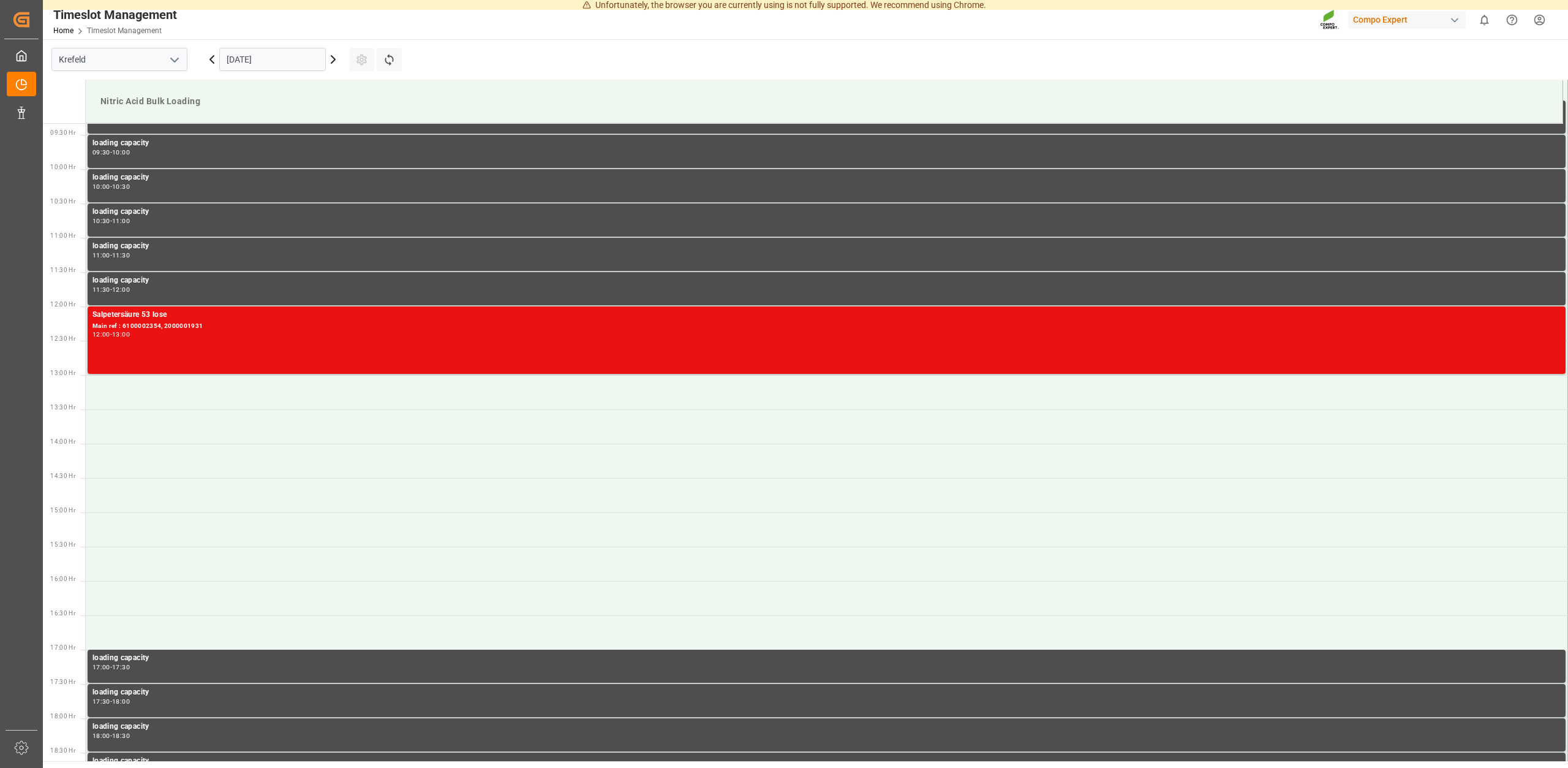
click at [334, 58] on icon at bounding box center [333, 59] width 4 height 7
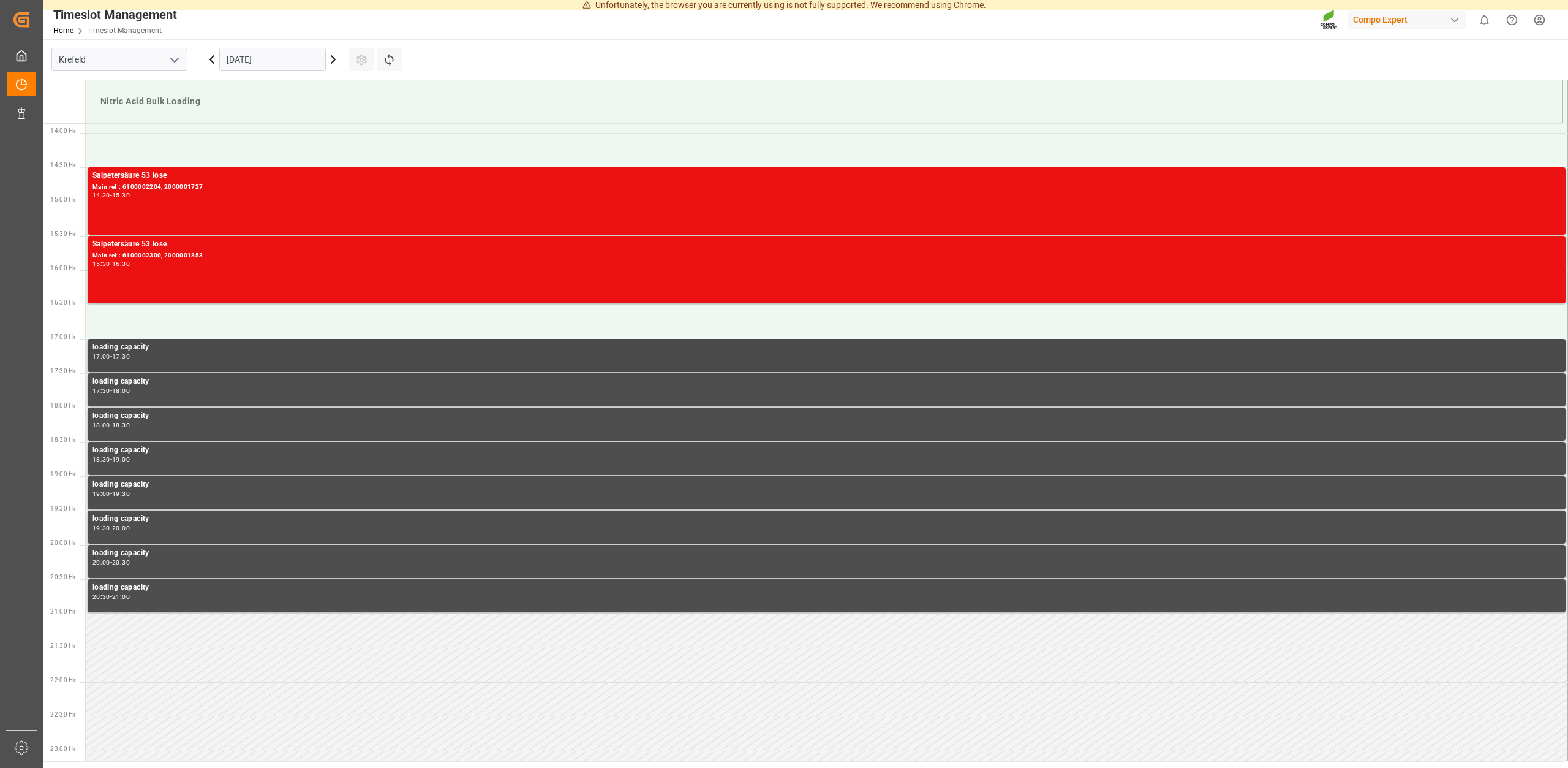
scroll to position [953, 0]
